Goal: Information Seeking & Learning: Understand process/instructions

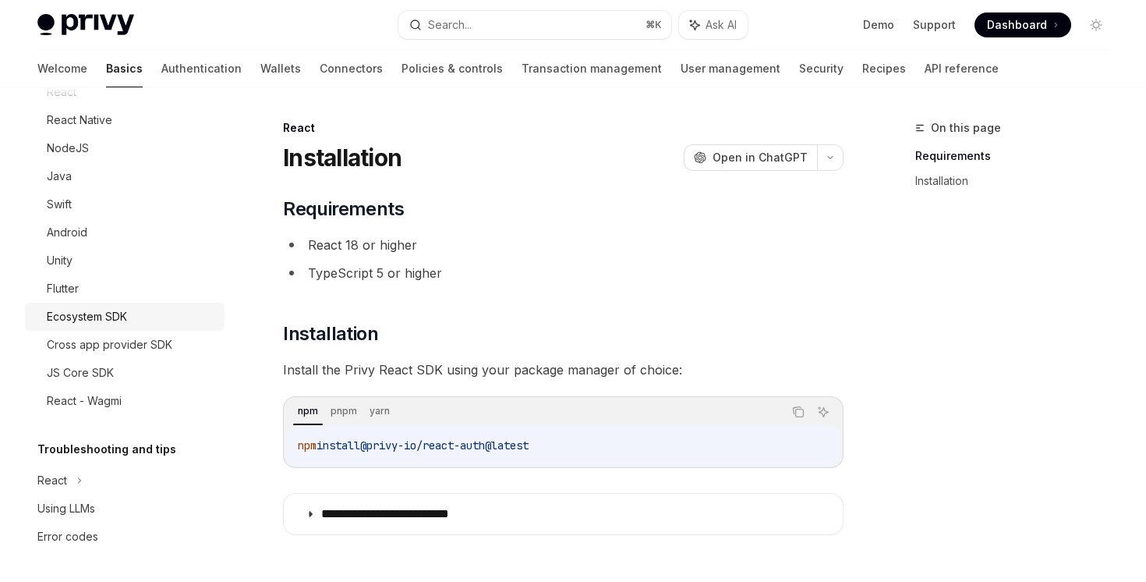
scroll to position [599, 0]
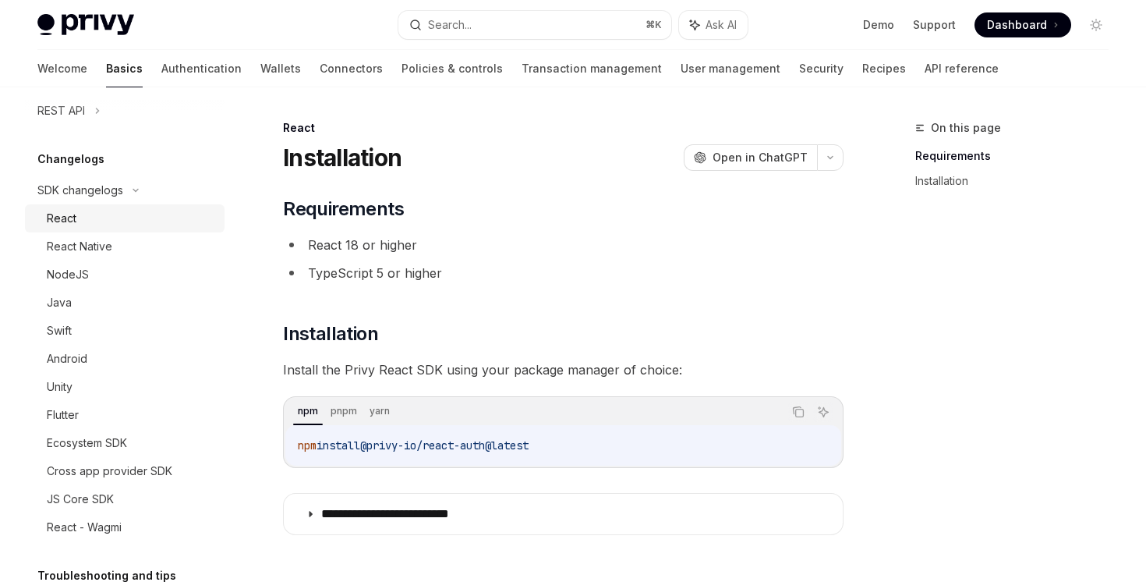
click at [113, 220] on div "React" at bounding box center [131, 218] width 168 height 19
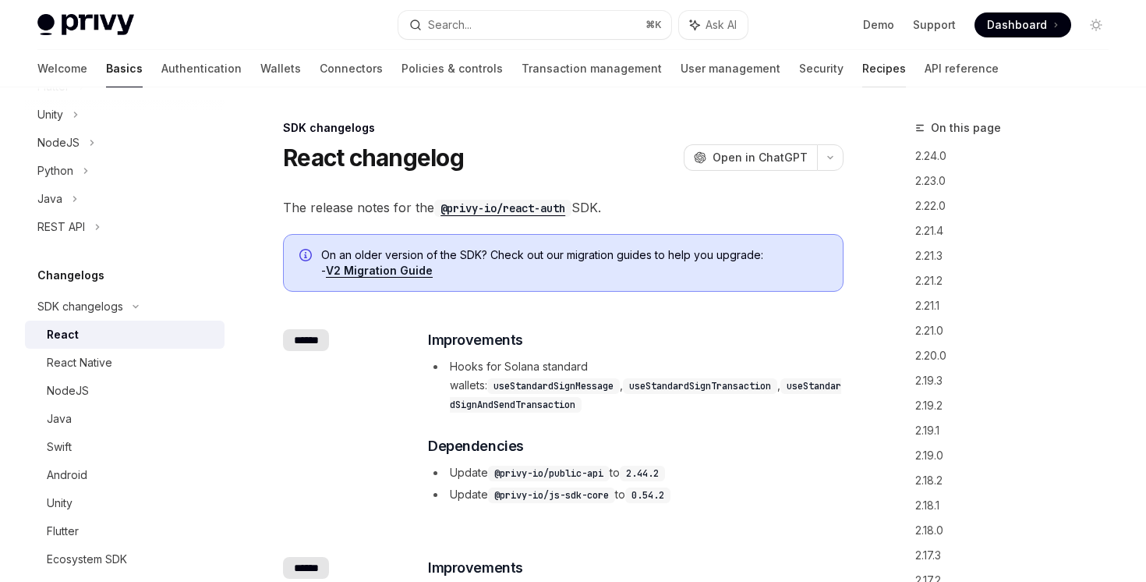
click at [862, 78] on link "Recipes" at bounding box center [884, 68] width 44 height 37
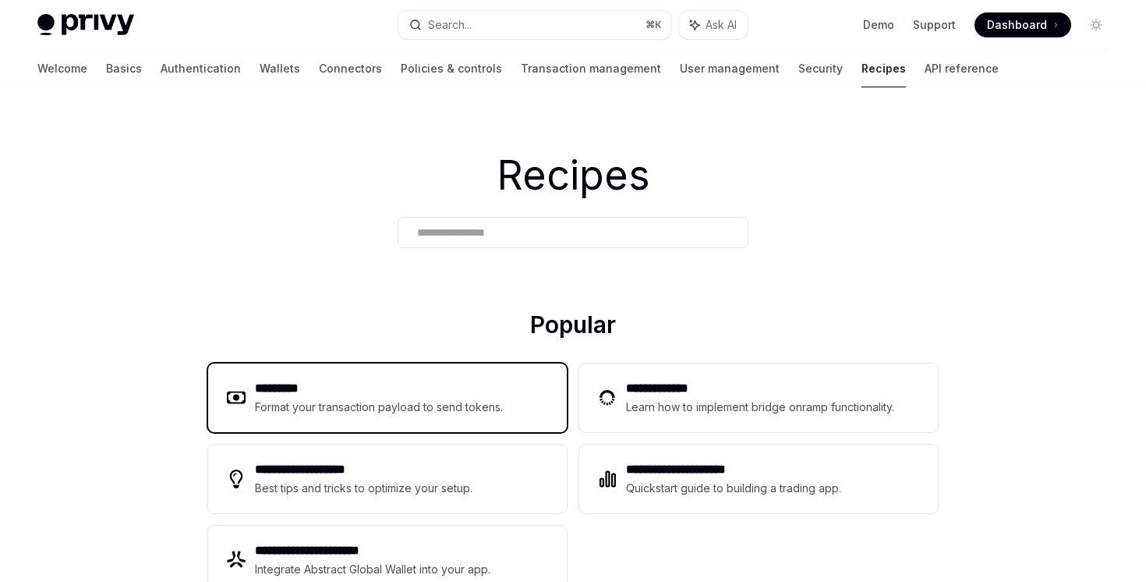
scroll to position [210, 0]
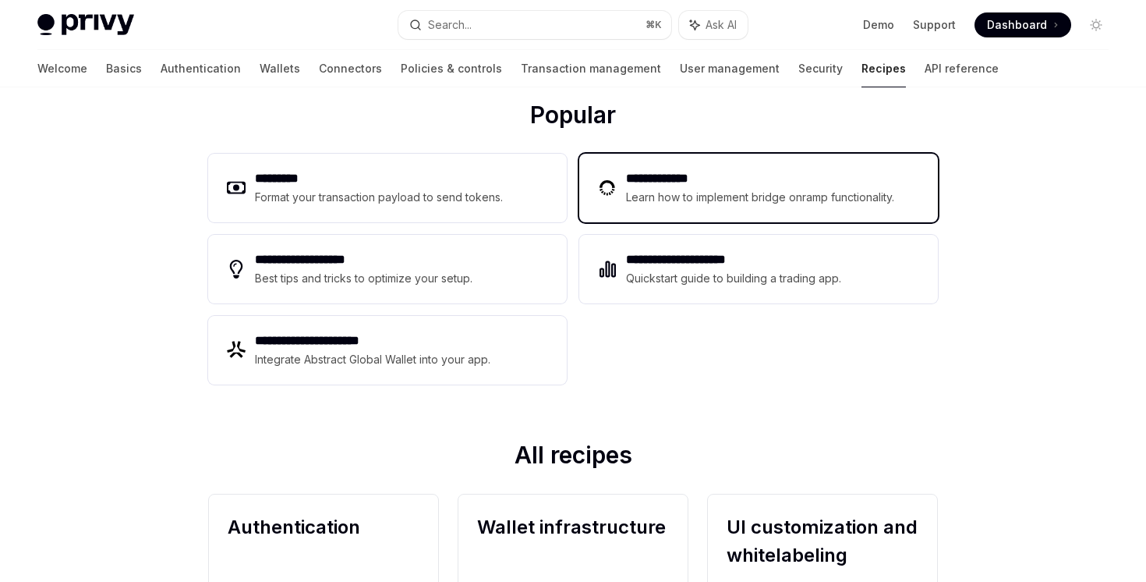
click at [667, 214] on div "**********" at bounding box center [758, 188] width 359 height 69
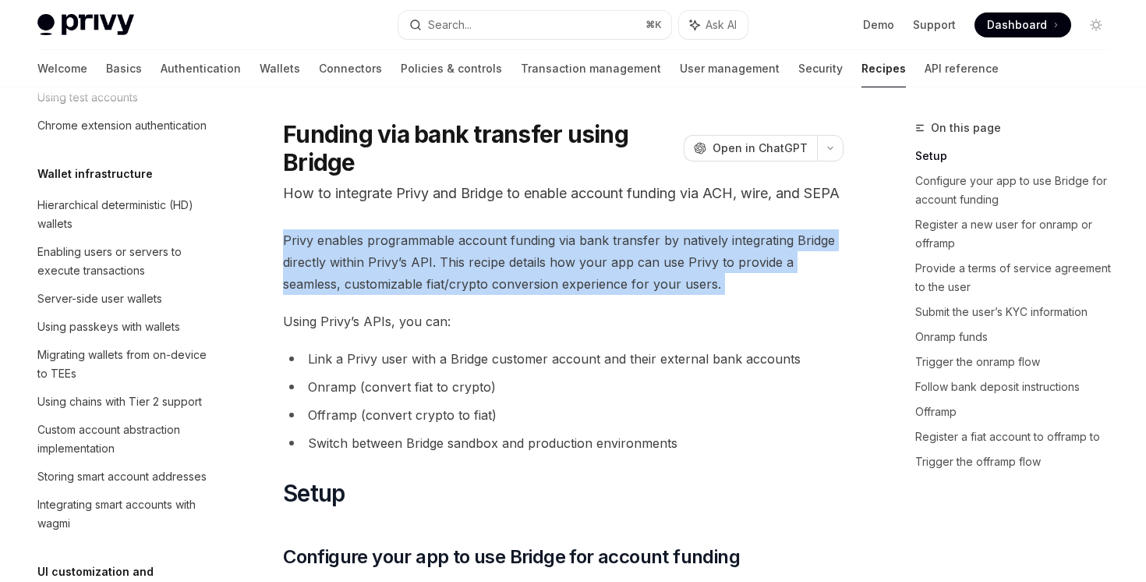
drag, startPoint x: 667, startPoint y: 214, endPoint x: 655, endPoint y: 321, distance: 108.2
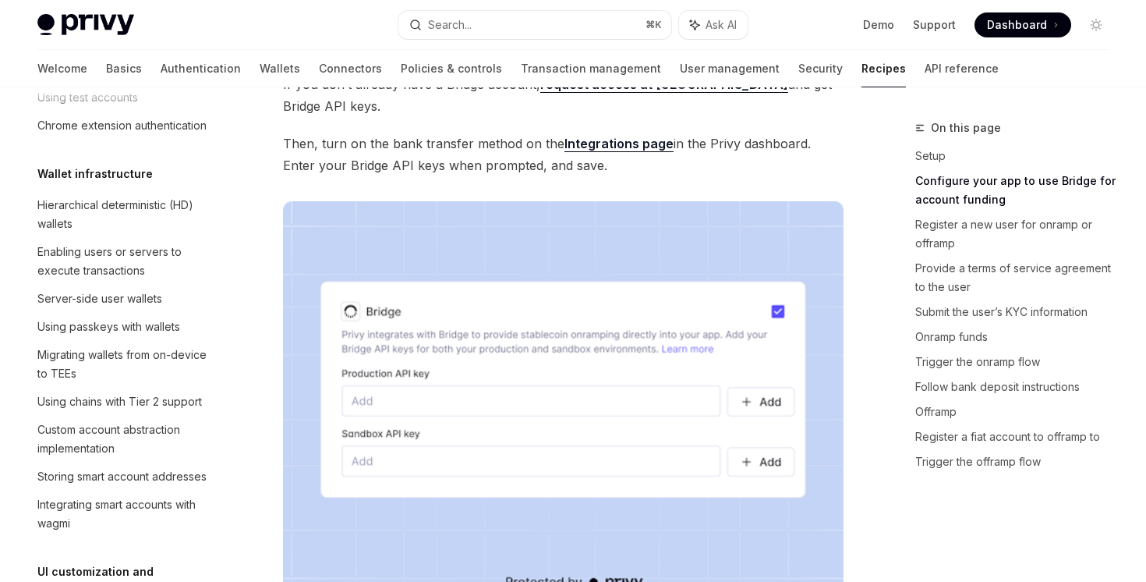
scroll to position [493, 0]
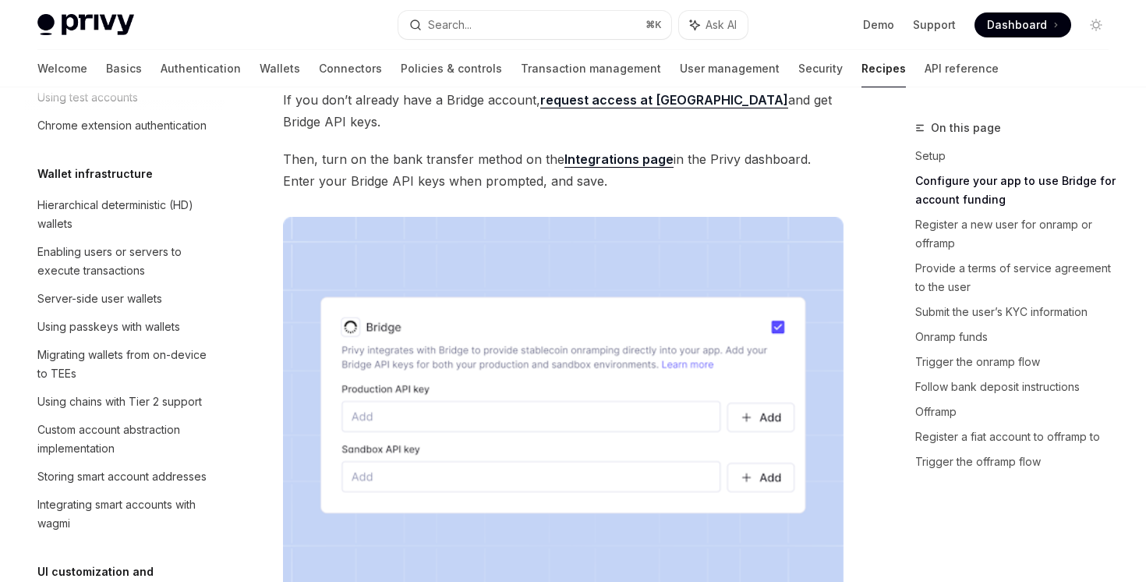
click at [627, 108] on link "request access at [GEOGRAPHIC_DATA]" at bounding box center [664, 100] width 248 height 16
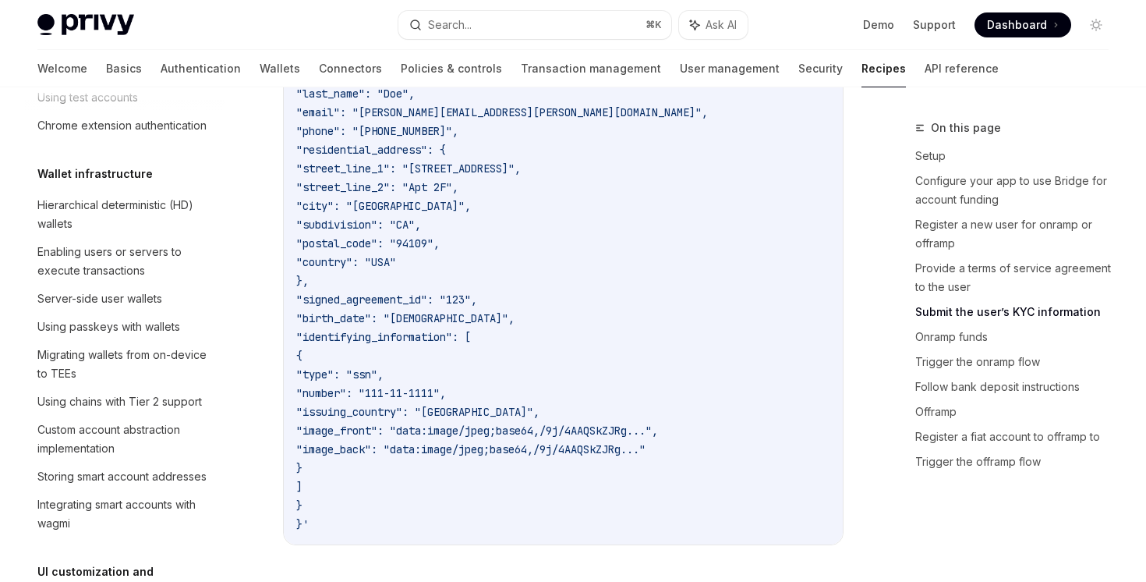
scroll to position [1909, 0]
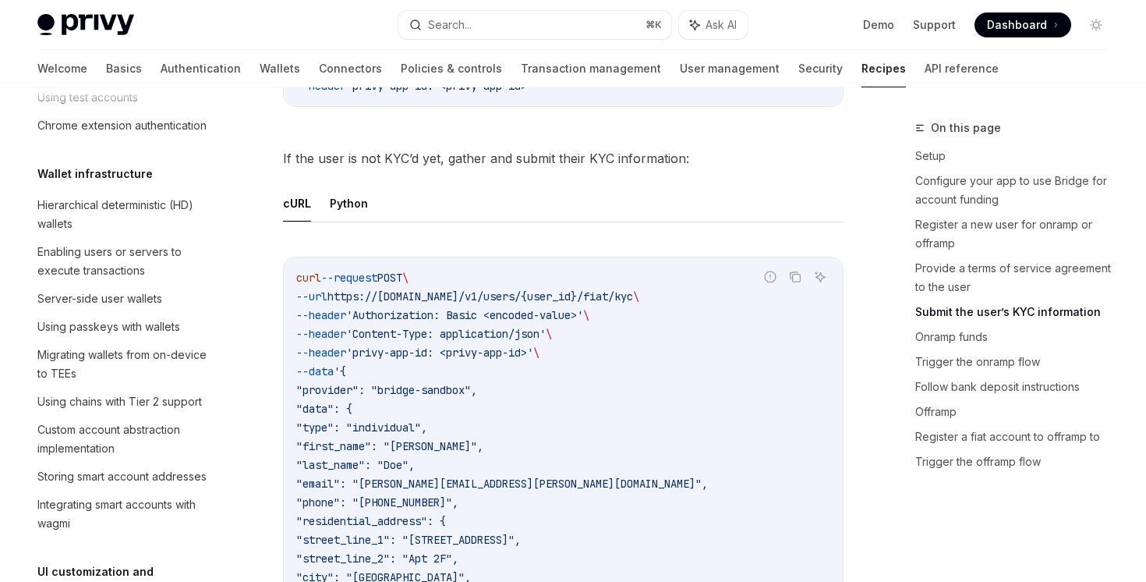
click at [345, 207] on button "Python" at bounding box center [349, 203] width 38 height 37
type textarea "*"
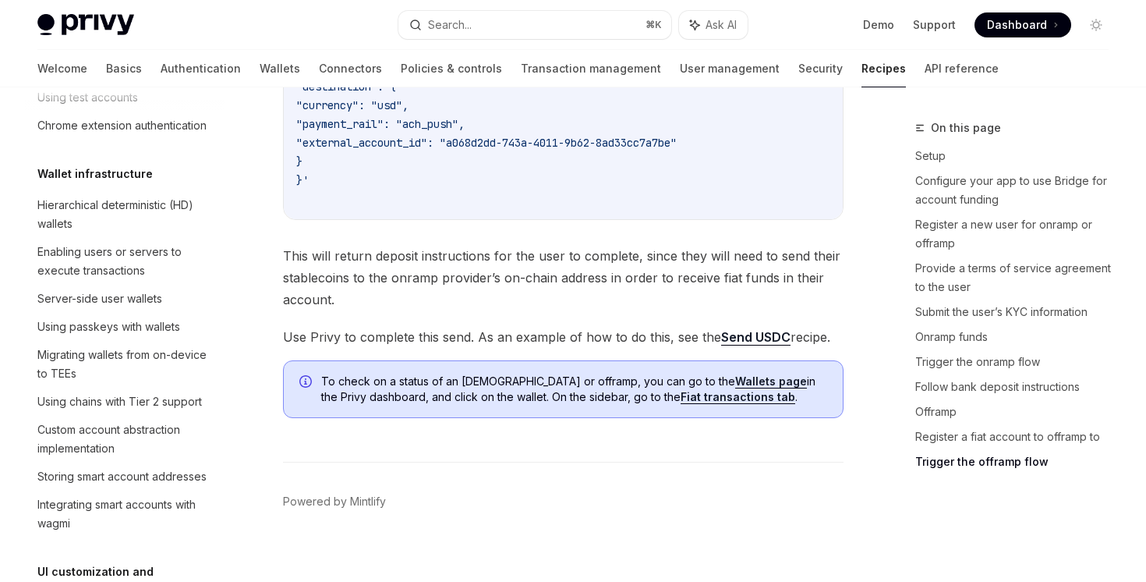
scroll to position [5506, 0]
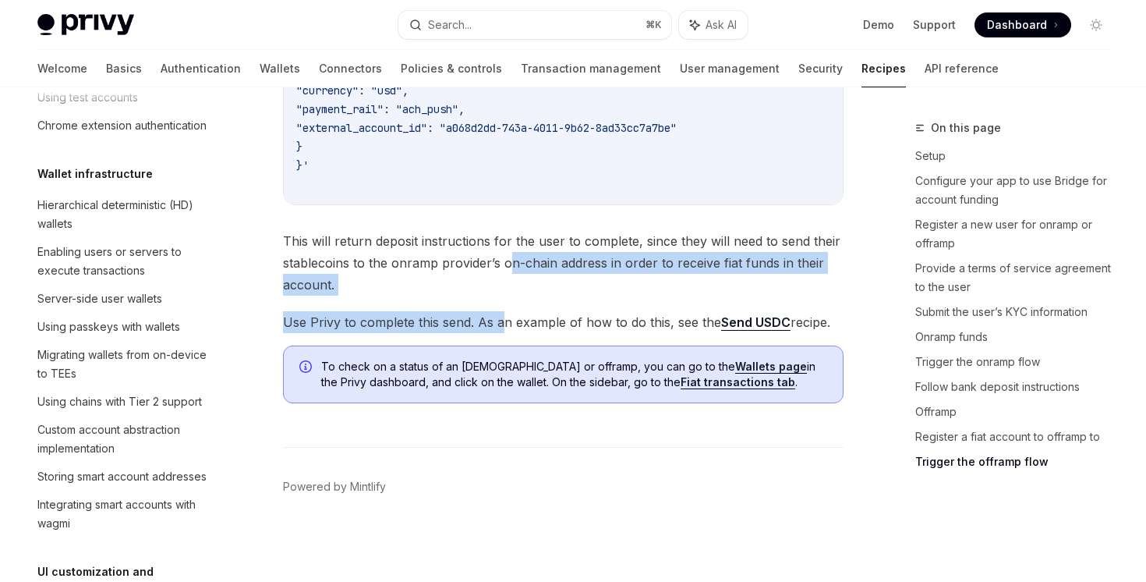
drag, startPoint x: 506, startPoint y: 264, endPoint x: 504, endPoint y: 320, distance: 57.0
click at [504, 320] on div "Report incorrect code Copy Ask AI curl --request POST \ --url https://[DOMAIN_N…" at bounding box center [563, 53] width 561 height 560
click at [504, 320] on span "Use Privy to complete this send. As an example of how to do this, see the Send …" at bounding box center [563, 322] width 561 height 22
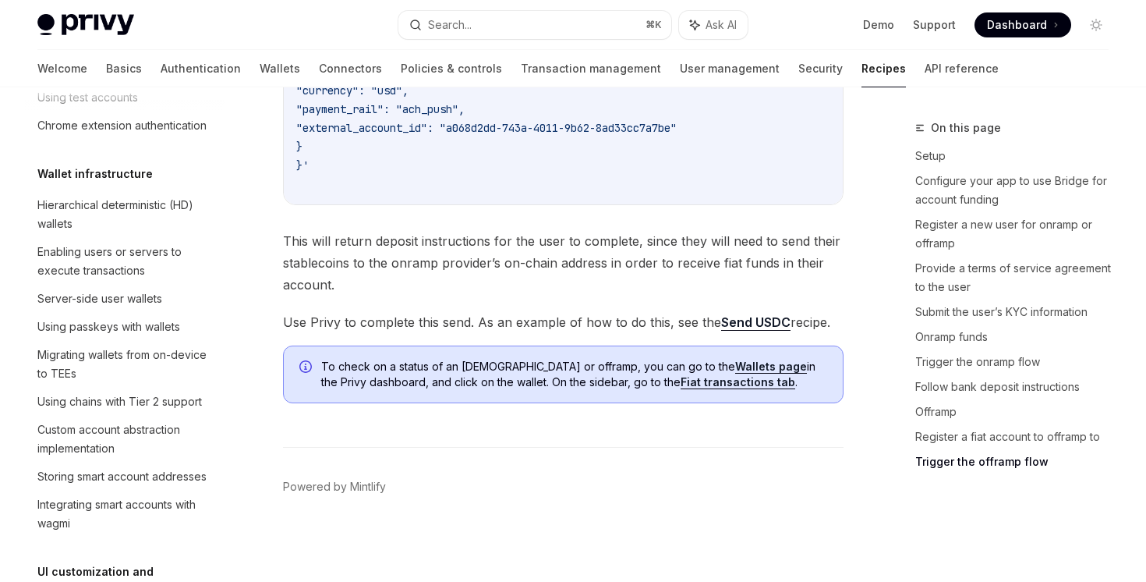
click at [681, 380] on link "Fiat transactions tab" at bounding box center [738, 382] width 115 height 14
